Goal: Transaction & Acquisition: Book appointment/travel/reservation

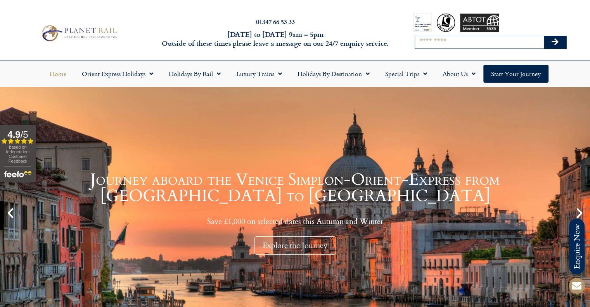
click at [461, 40] on input "Search" at bounding box center [479, 42] width 129 height 12
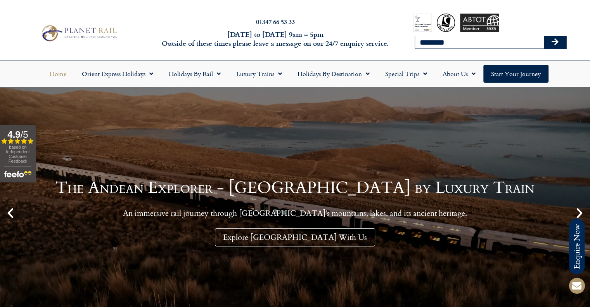
type input "**********"
click at [552, 40] on icon "Search" at bounding box center [554, 42] width 7 height 8
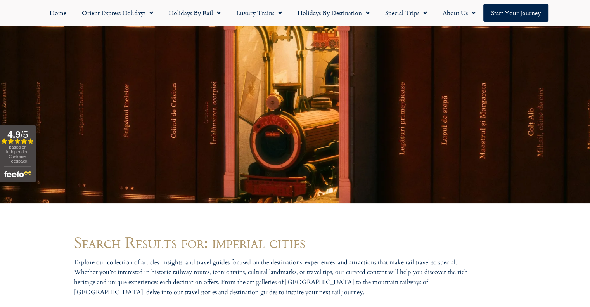
scroll to position [349, 0]
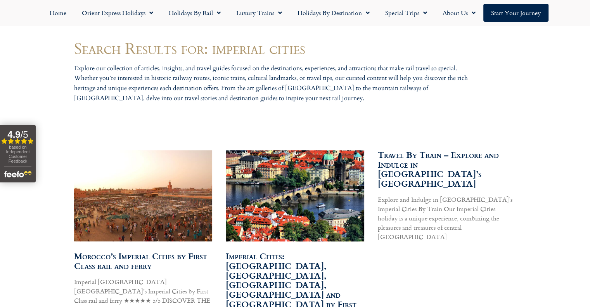
click at [128, 204] on img at bounding box center [142, 195] width 146 height 92
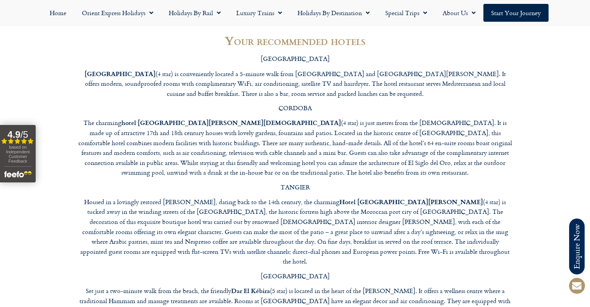
scroll to position [2598, 0]
